Goal: Navigation & Orientation: Understand site structure

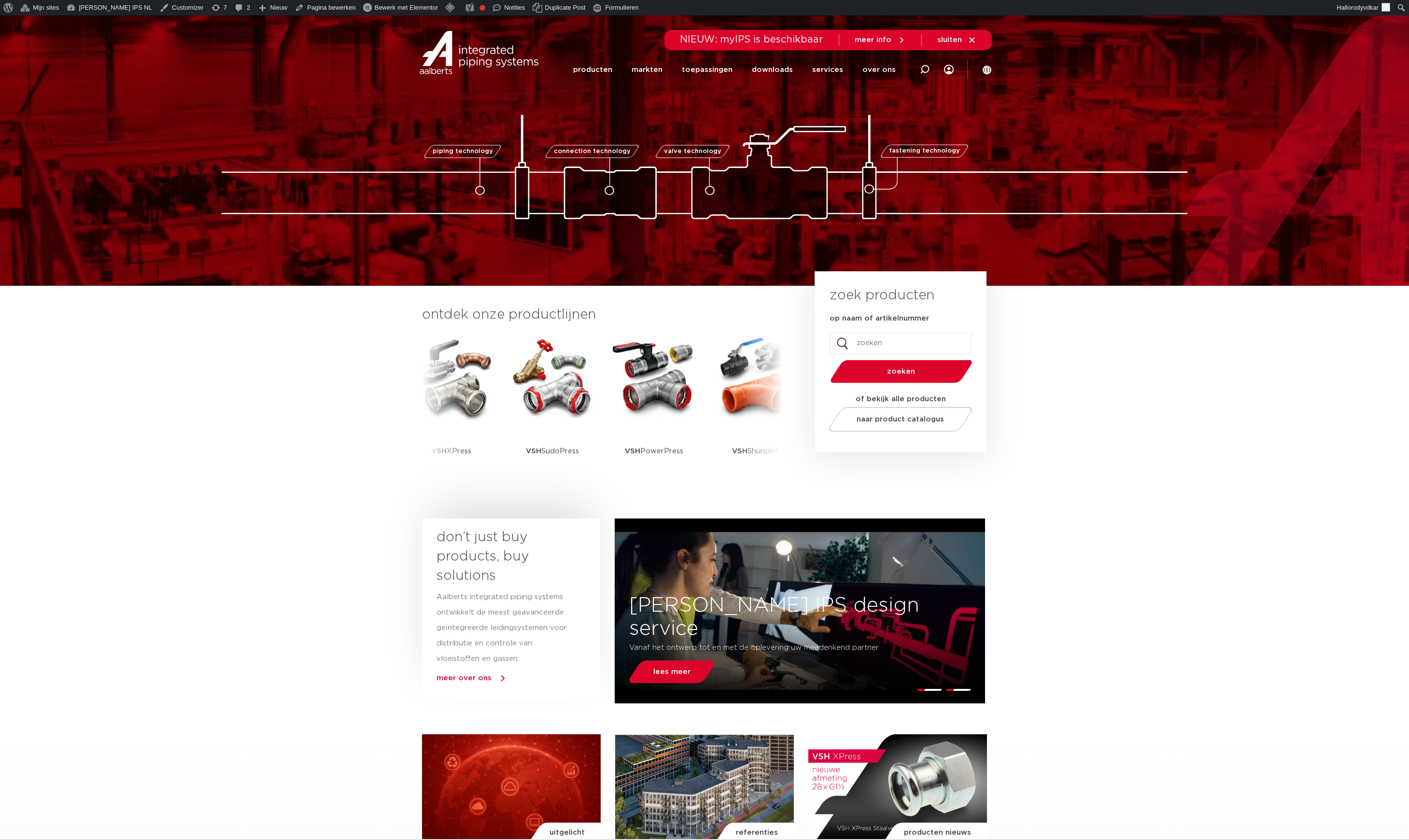
click at [279, 431] on section "ontdek onze productlijnen VSH SmartPress VSH XPress VSH SudoPress VSH" at bounding box center [704, 399] width 1409 height 228
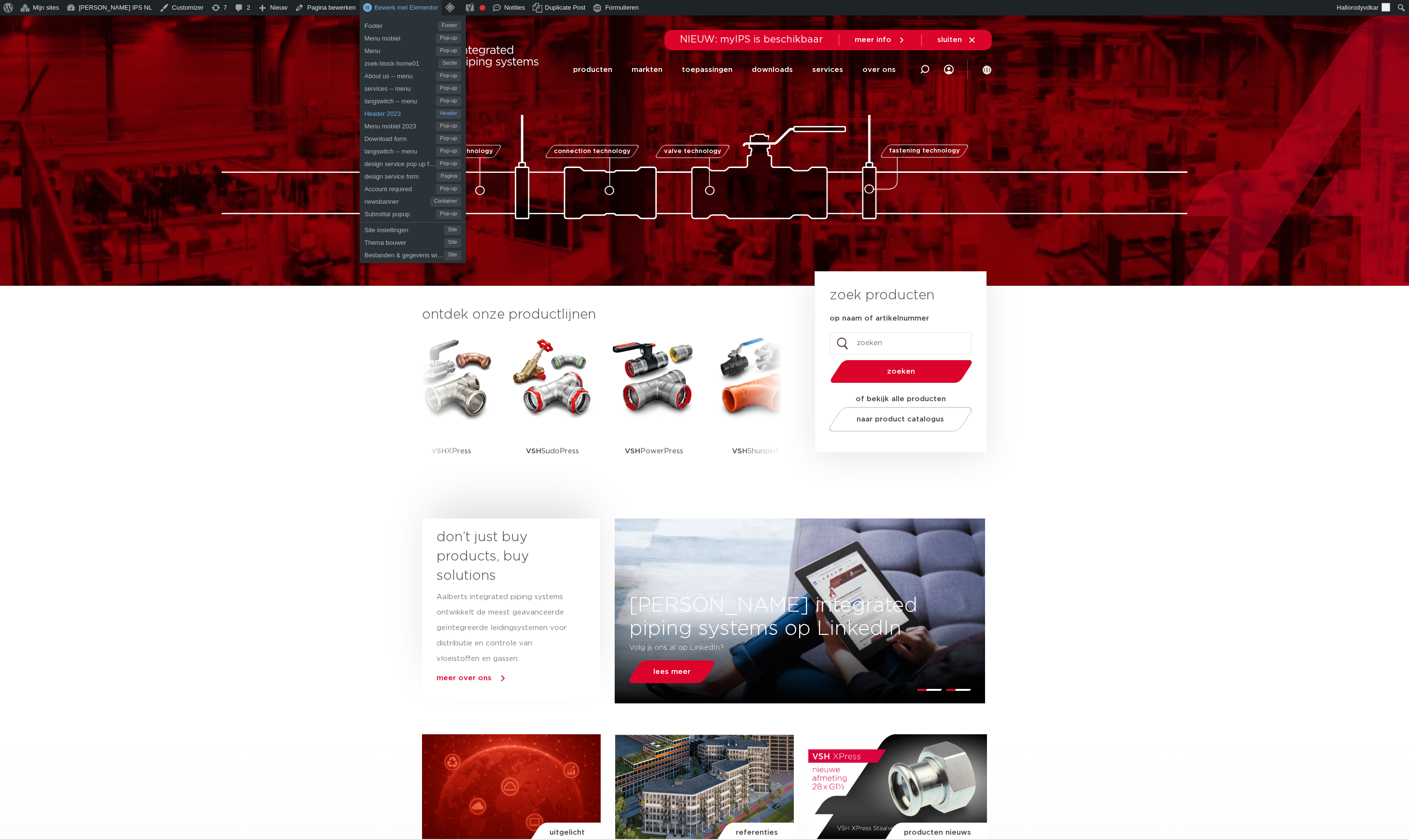
click at [364, 108] on span "Header 2023" at bounding box center [400, 112] width 72 height 13
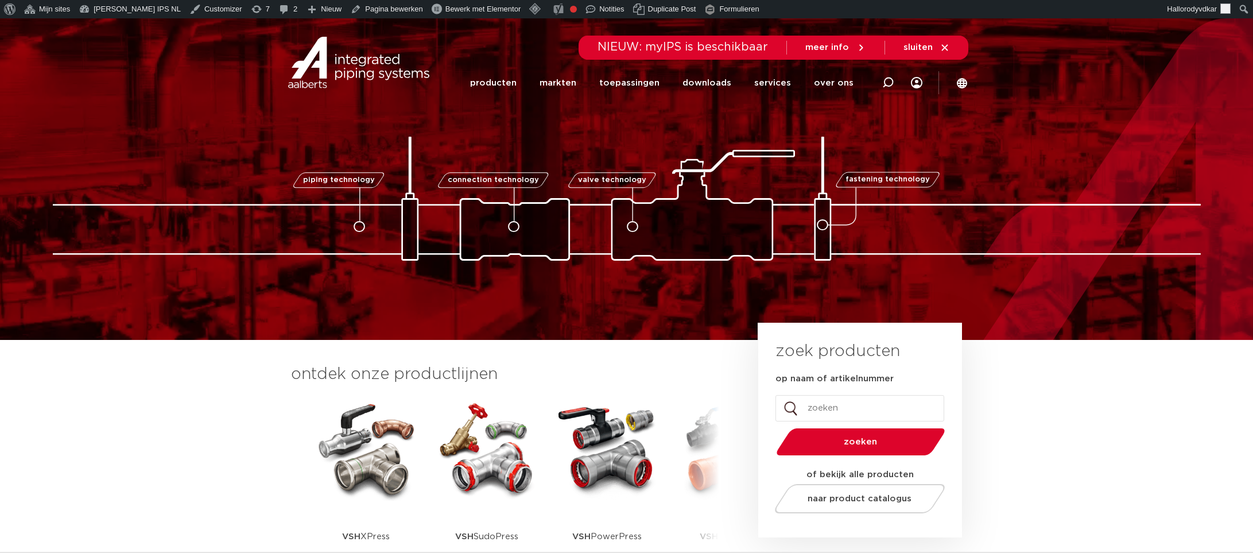
click at [167, 397] on section "ontdek onze productlijnen VSH SmartPress VSH XPress VSH SudoPress VSH" at bounding box center [626, 475] width 1253 height 271
click at [131, 216] on img at bounding box center [627, 199] width 1148 height 124
